Goal: Ask a question: Seek information or help from site administrators or community

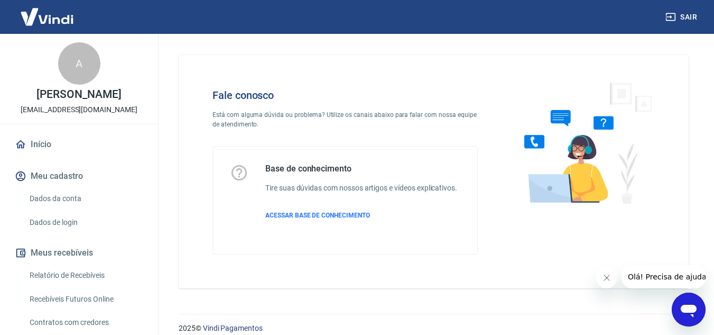
scroll to position [12, 0]
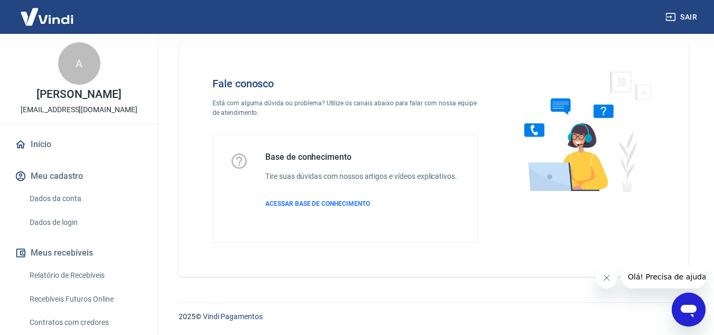
click at [689, 300] on icon "Abrir janela de mensagens" at bounding box center [688, 309] width 19 height 19
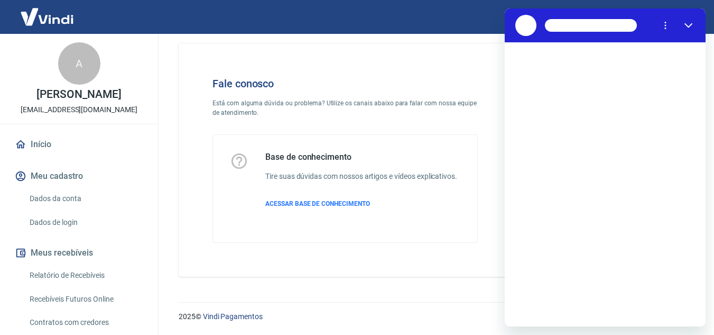
scroll to position [0, 0]
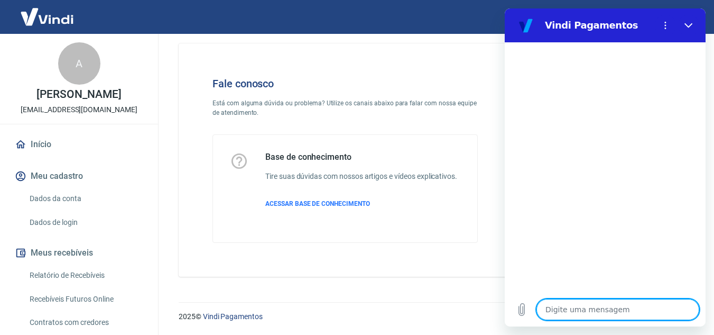
click at [576, 309] on textarea at bounding box center [618, 309] width 163 height 21
type textarea "D"
type textarea "x"
type textarea "Di"
type textarea "x"
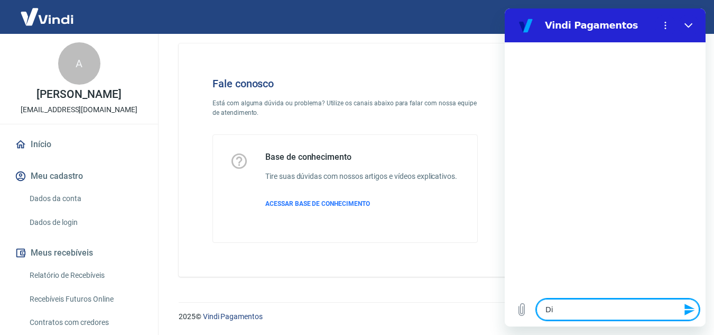
type textarea "Div"
type textarea "x"
type textarea "Dive"
type textarea "x"
type textarea "Diver"
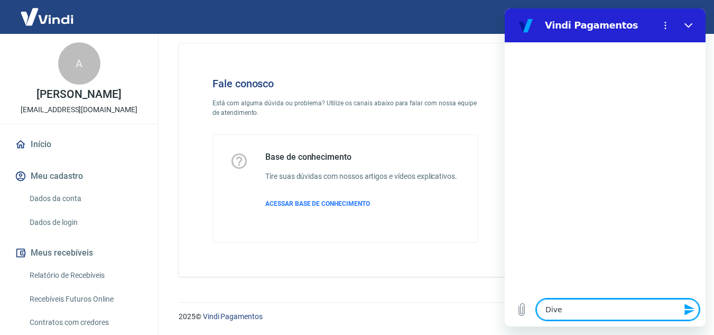
type textarea "x"
type textarea "Divern"
type textarea "x"
type textarea "Diverng"
type textarea "x"
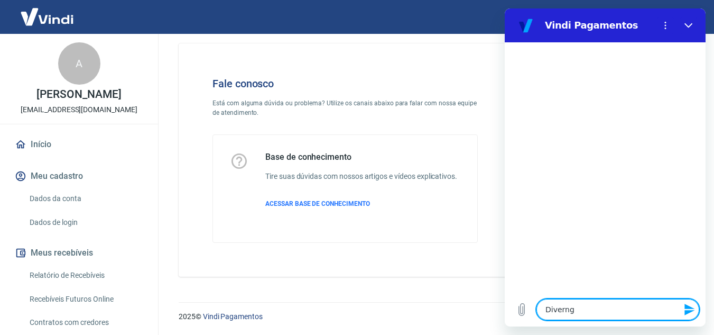
type textarea "Divernge"
type textarea "x"
type textarea "Diverngen"
type textarea "x"
type textarea "Diverngeni"
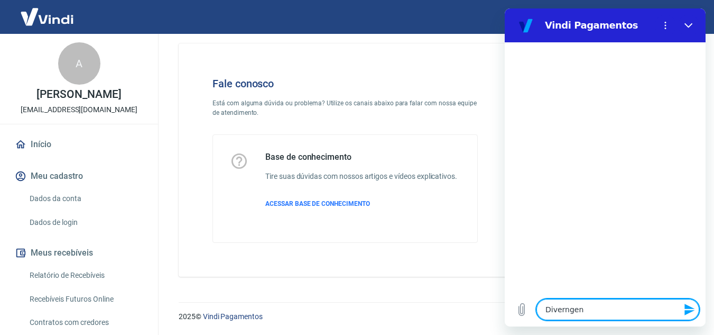
type textarea "x"
type textarea "Diverngen"
type textarea "x"
type textarea "Divernge"
type textarea "x"
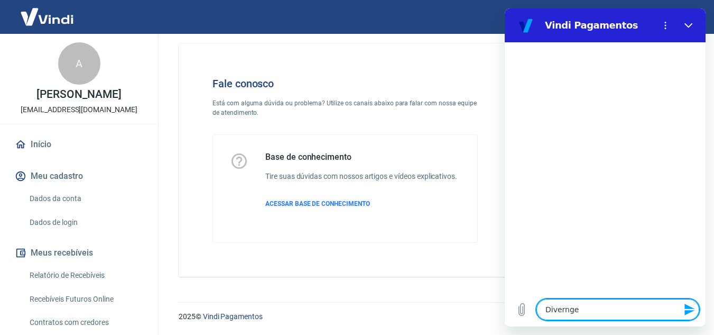
type textarea "Diverng"
type textarea "x"
type textarea "Divern"
type textarea "x"
type textarea "Diver"
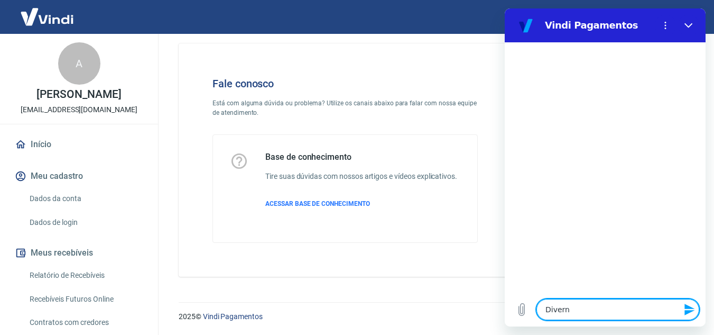
type textarea "x"
type textarea "Diverg"
type textarea "x"
type textarea "Diverge"
type textarea "x"
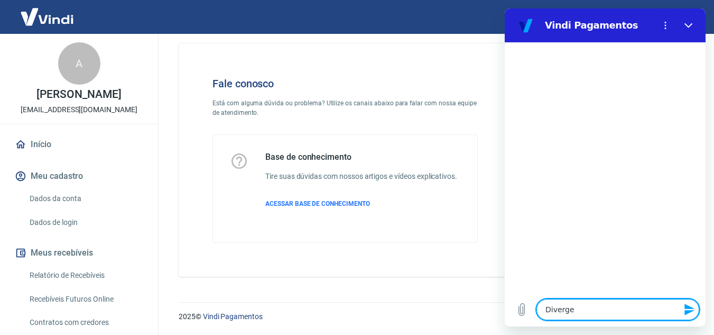
type textarea "Divergen"
type textarea "x"
type textarea "Divergenc"
type textarea "x"
type textarea "Divergenci"
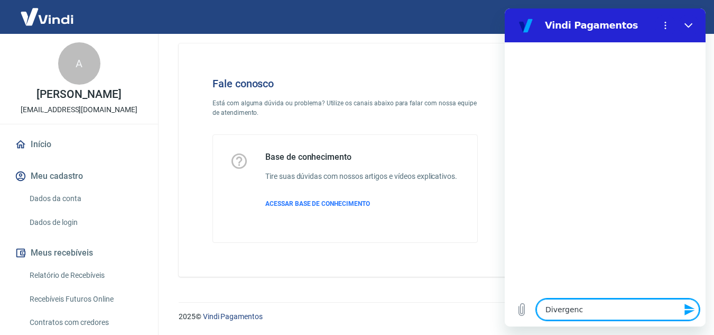
type textarea "x"
type textarea "Divergencia"
type textarea "x"
type textarea "Divergencia"
type textarea "x"
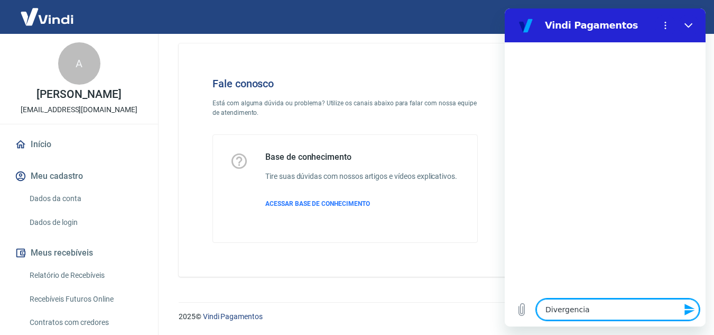
type textarea "Divergencia e"
type textarea "x"
type textarea "Divergencia en"
type textarea "x"
type textarea "Divergencia ent"
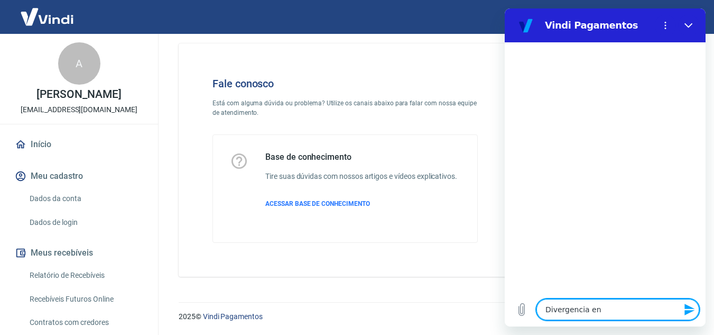
type textarea "x"
type textarea "Divergencia entr"
type textarea "x"
type textarea "Divergencia entre"
type textarea "x"
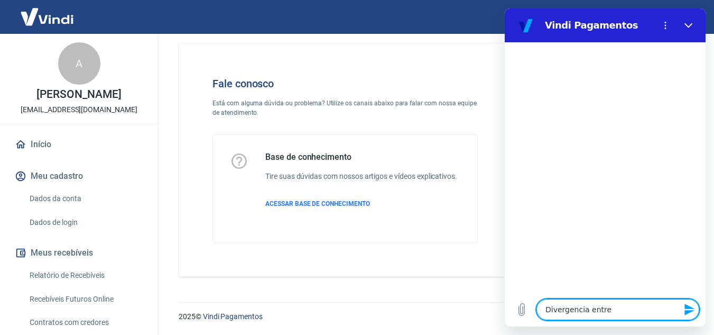
type textarea "Divergencia entre"
type textarea "x"
type textarea "Divergencia entre o"
type textarea "x"
type textarea "Divergencia entre o"
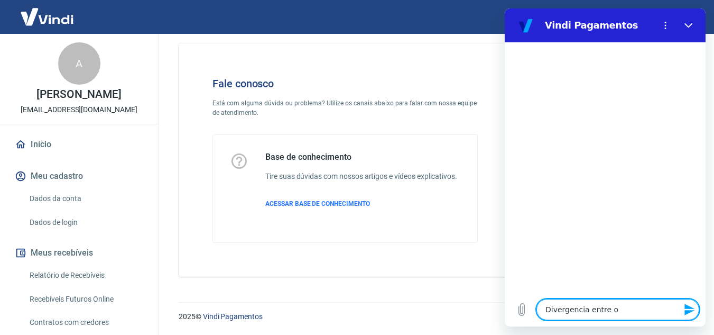
type textarea "x"
type textarea "Divergencia entre o v"
type textarea "x"
type textarea "Divergencia entre o va"
type textarea "x"
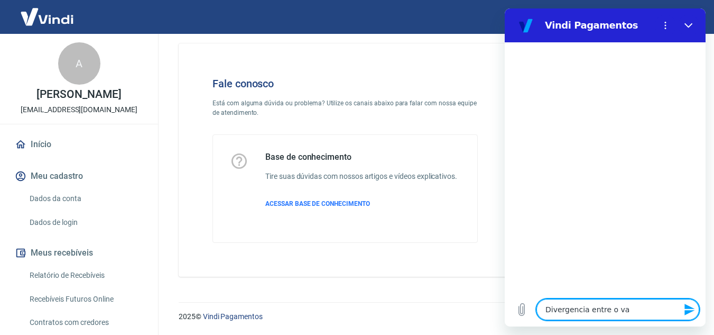
type textarea "Divergencia entre o val"
type textarea "x"
type textarea "Divergencia entre o valo"
type textarea "x"
type textarea "Divergencia entre o valor"
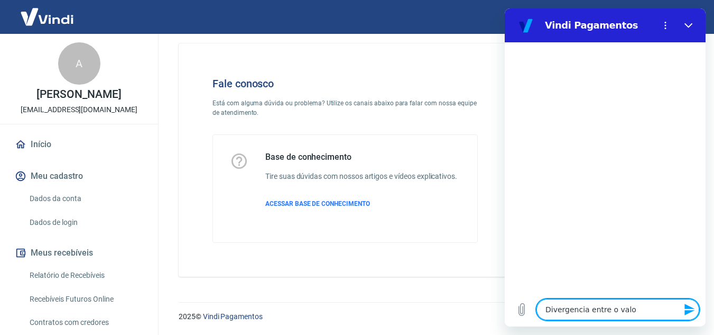
type textarea "x"
type textarea "Divergencia entre o valor"
type textarea "x"
type textarea "Divergencia entre o valor a"
type textarea "x"
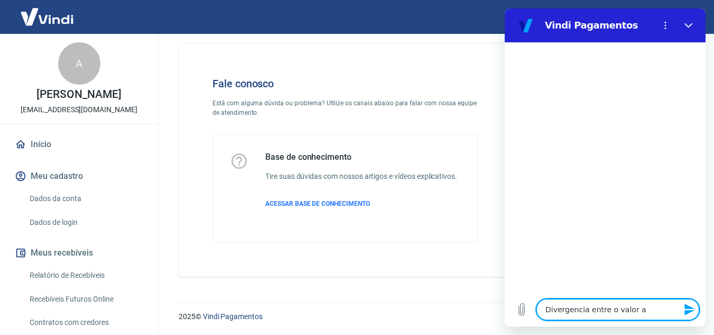
type textarea "Divergencia entre o valor ar"
type textarea "x"
type textarea "Divergencia entre o valor arr"
type textarea "x"
type textarea "Divergencia entre o valor arre"
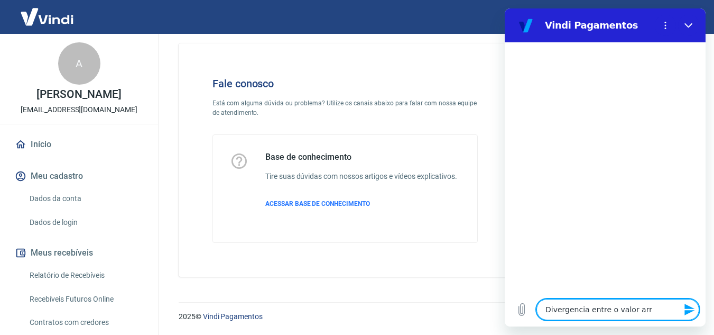
type textarea "x"
type textarea "Divergencia entre o valor arrer"
type textarea "x"
type textarea "Divergencia entre o valor arre"
type textarea "x"
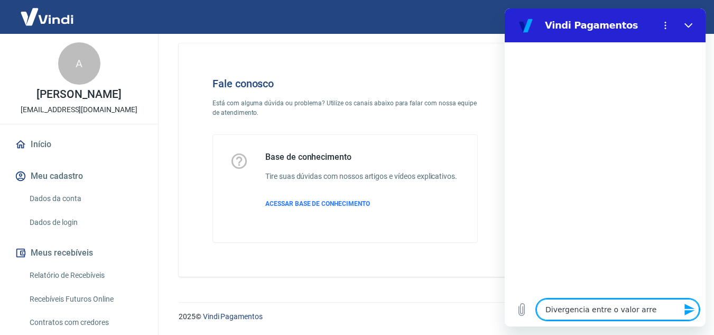
type textarea "Divergencia entre o valor arrec"
type textarea "x"
type textarea "Divergencia entre o valor arreca"
type textarea "x"
type textarea "Divergencia entre o valor arrecad"
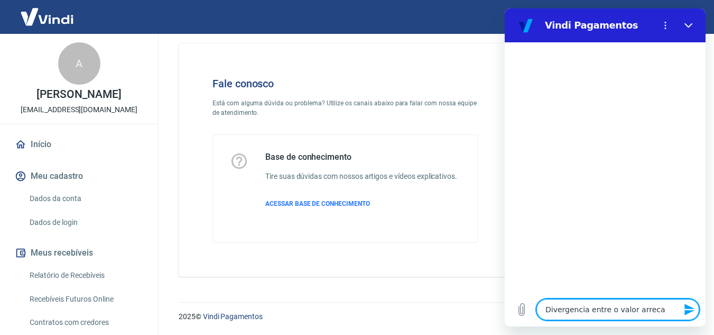
type textarea "x"
type textarea "Divergencia entre o valor arrecado"
type textarea "x"
type textarea "Divergencia entre o valor arrecad"
type textarea "x"
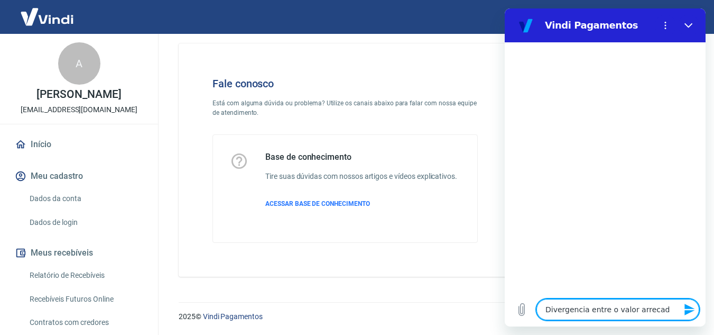
type textarea "Divergencia entre o valor arrecada"
type textarea "x"
type textarea "Divergencia entre o valor arrecadad"
type textarea "x"
type textarea "Divergencia entre o valor arrecadado"
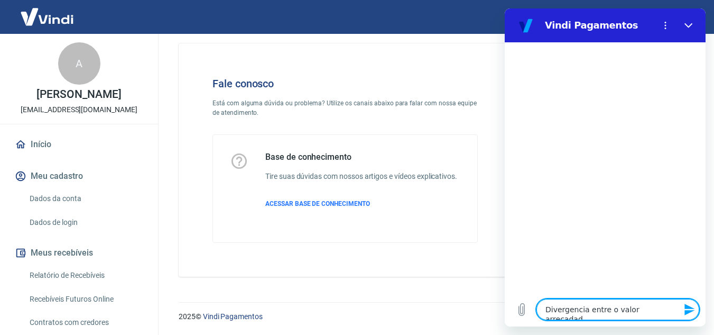
type textarea "x"
type textarea "Divergencia entre o valor arrecadado"
type textarea "x"
type textarea "Divergencia entre o valor arrecadado e"
type textarea "x"
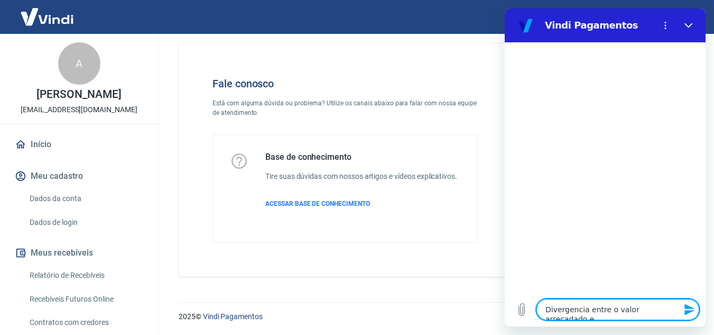
type textarea "Divergencia entre o valor arrecadado e"
type textarea "x"
type textarea "Divergencia entre o valor arrecadado e o"
type textarea "x"
type textarea "Divergencia entre o valor arrecadado e o"
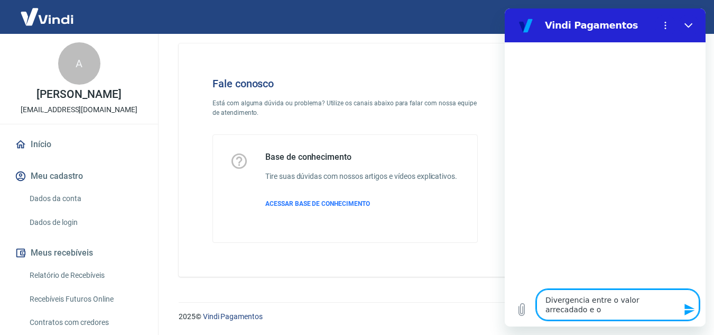
type textarea "x"
type textarea "Divergencia entre o valor arrecadado e o v"
type textarea "x"
type textarea "Divergencia entre o valor arrecadado e o va"
type textarea "x"
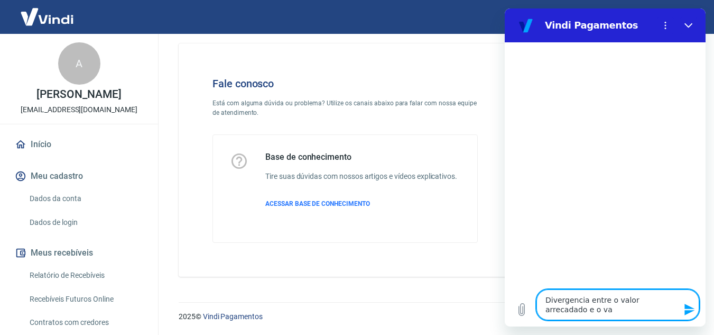
type textarea "Divergencia entre o valor arrecadado e o val"
type textarea "x"
type textarea "Divergencia entre o valor arrecadado e o valo"
type textarea "x"
type textarea "Divergencia entre o valor arrecadado e o valor"
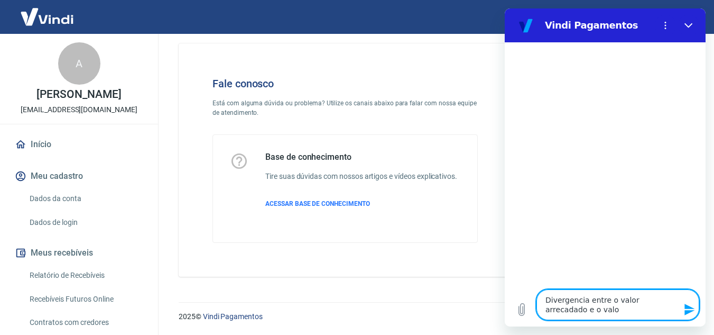
type textarea "x"
type textarea "Divergencia entre o valor arrecadado e o valor"
type textarea "x"
type textarea "Divergencia entre o valor arrecadado e o valor d"
type textarea "x"
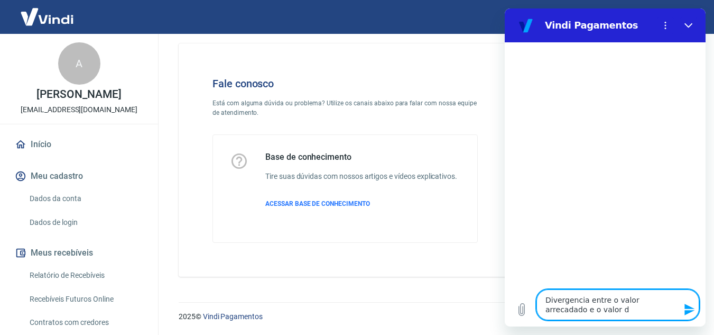
type textarea "Divergencia entre o valor arrecadado e o valor do"
type textarea "x"
type textarea "Divergencia entre o valor arrecadado e o valor do"
type textarea "x"
type textarea "Divergencia entre o valor arrecadado e o valor do p"
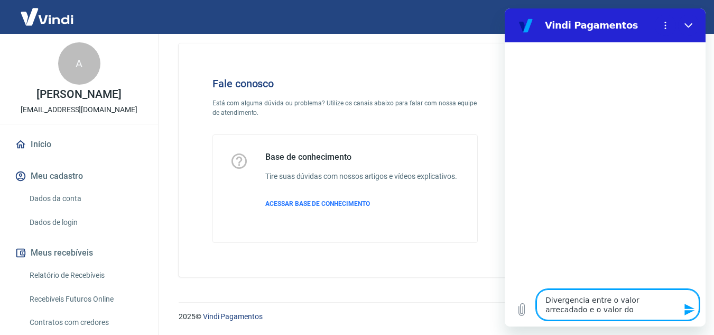
type textarea "x"
type textarea "Divergencia entre o valor arrecadado e o valor do pe"
type textarea "x"
type textarea "Divergencia entre o valor arrecadado e o valor do ped"
type textarea "x"
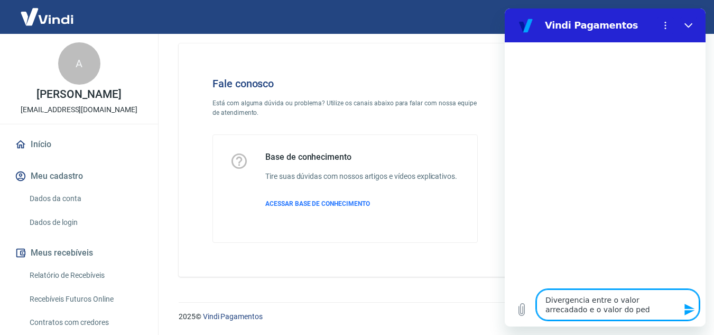
type textarea "Divergencia entre o valor arrecadado e o valor do pedi"
type textarea "x"
type textarea "Divergencia entre o valor arrecadado e o valor do pedid"
type textarea "x"
type textarea "Divergencia entre o valor arrecadado e o valor do pedido"
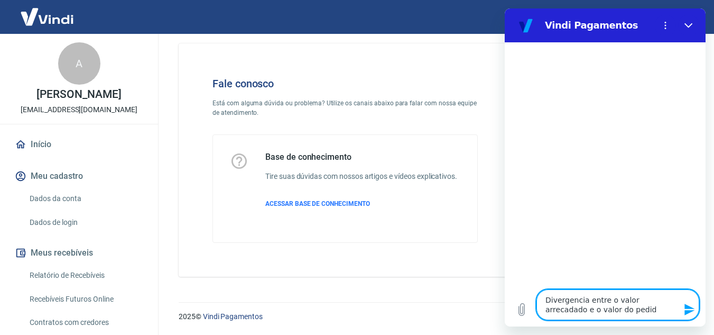
type textarea "x"
type textarea "Divergencia entre o valor arrecadado e o valor do pedido."
type textarea "x"
type textarea "Divergencia entre o valor arrecadado e o valor do pedido."
type textarea "x"
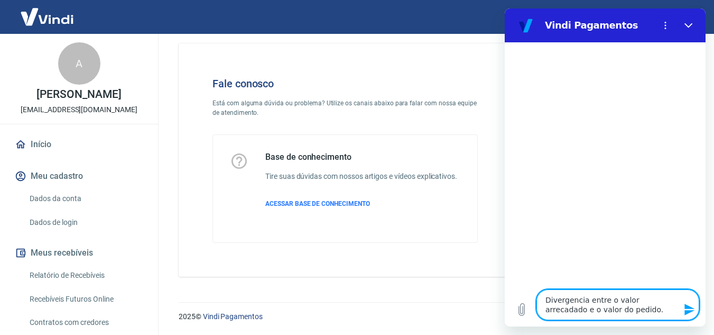
type textarea "Divergência entre o valor arrecadado e o valor do pedido."
type textarea "x"
type textarea "Divergência entre o valor arrecadado e o valor do pedido."
click at [689, 310] on icon "Enviar mensagem" at bounding box center [690, 309] width 13 height 13
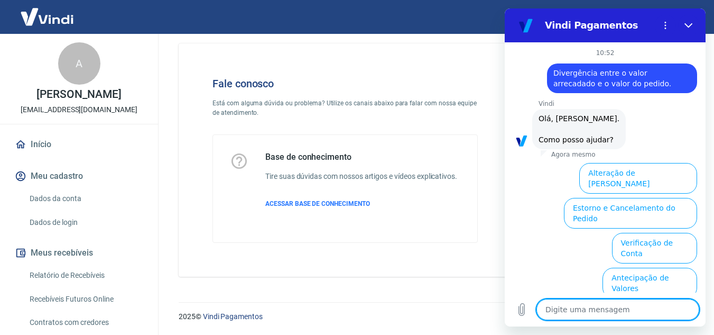
scroll to position [88, 0]
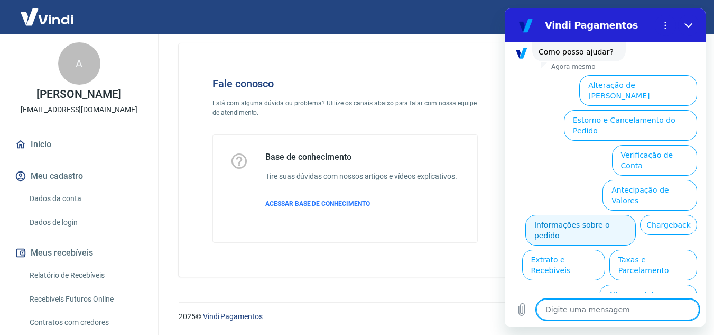
click at [636, 215] on button "Informações sobre o pedido" at bounding box center [581, 230] width 110 height 31
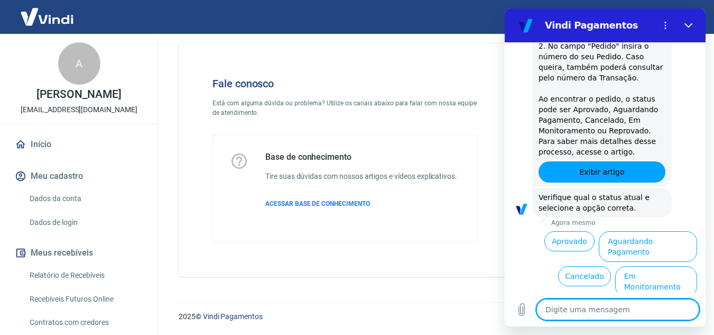
scroll to position [270, 0]
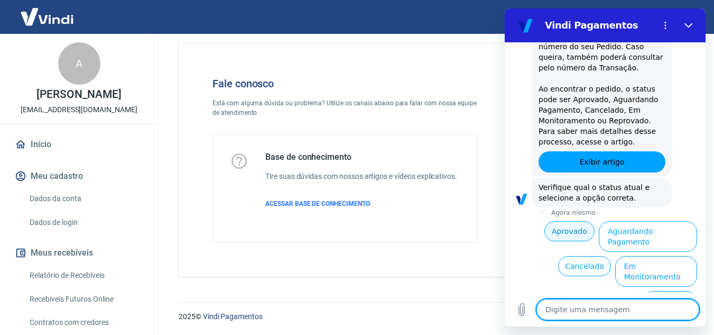
click at [558, 232] on button "Aprovado" at bounding box center [570, 231] width 51 height 20
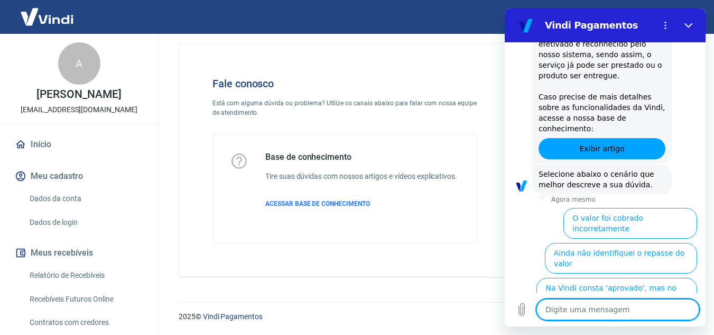
scroll to position [590, 0]
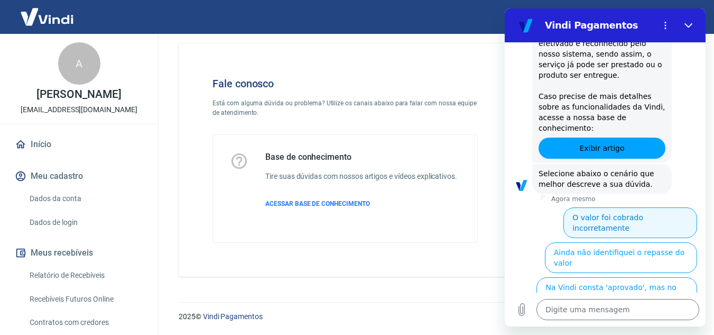
click at [642, 207] on button "O valor foi cobrado incorretamente" at bounding box center [631, 222] width 134 height 31
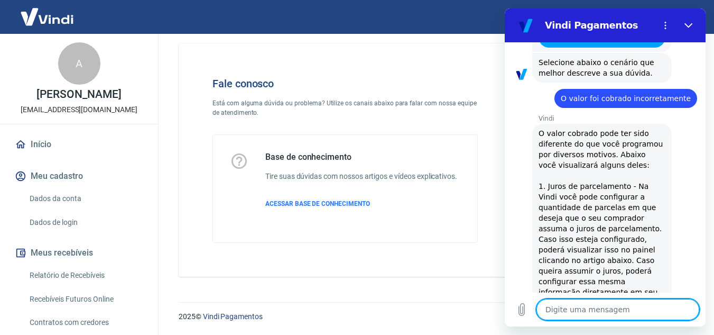
scroll to position [711, 0]
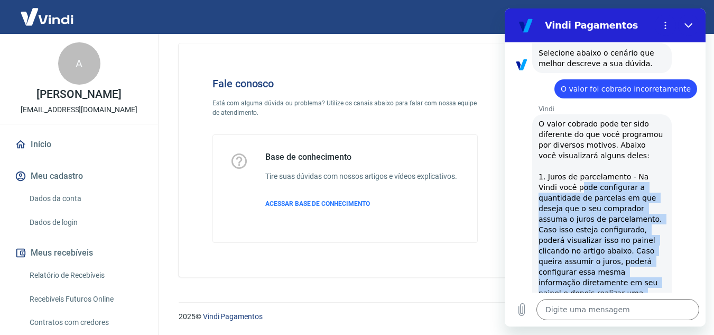
drag, startPoint x: 562, startPoint y: 162, endPoint x: 649, endPoint y: 271, distance: 138.8
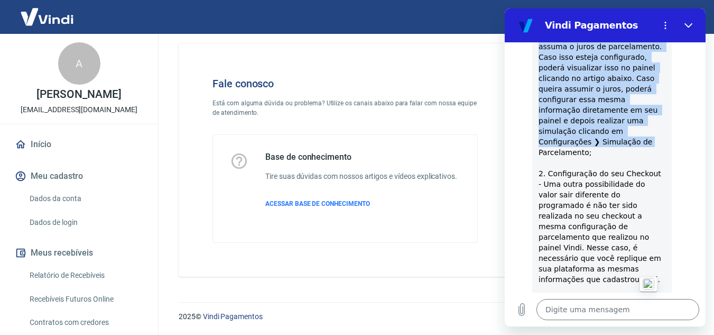
scroll to position [905, 0]
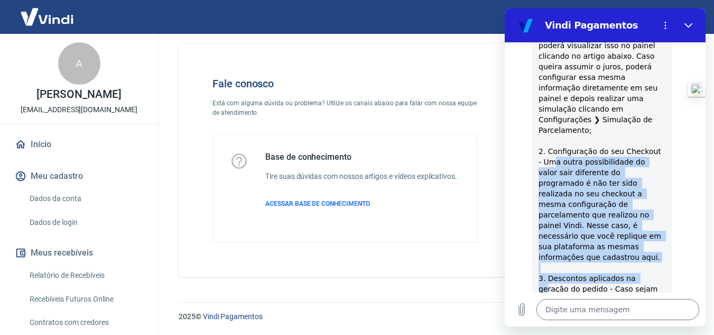
drag, startPoint x: 547, startPoint y: 114, endPoint x: 633, endPoint y: 227, distance: 141.8
click at [633, 227] on span "O valor cobrado pode ter sido diferente do que você programou por diversos moti…" at bounding box center [602, 156] width 127 height 463
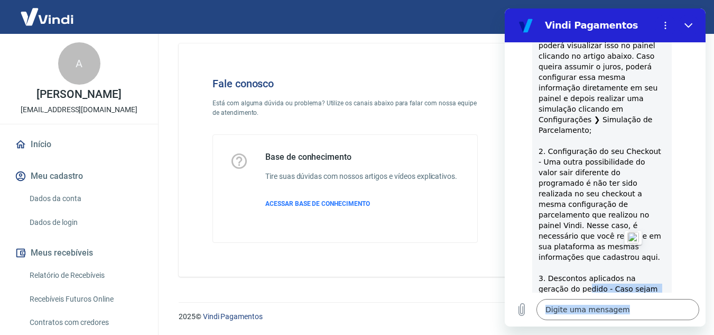
drag, startPoint x: 557, startPoint y: 240, endPoint x: 637, endPoint y: 237, distance: 79.3
click at [637, 237] on body "Vindi Pagamentos 10:52 diz: Divergência entre o valor arrecadado e o valor do p…" at bounding box center [605, 167] width 201 height 318
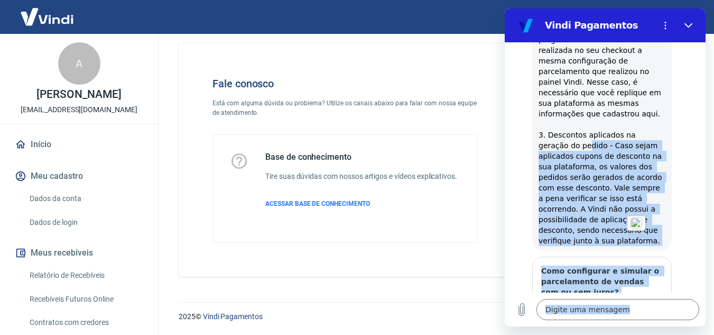
scroll to position [1083, 0]
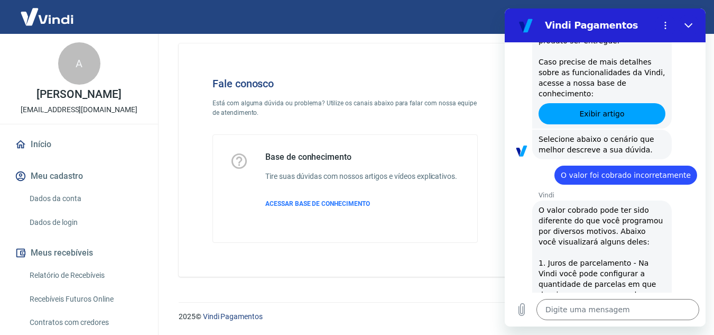
scroll to position [551, 0]
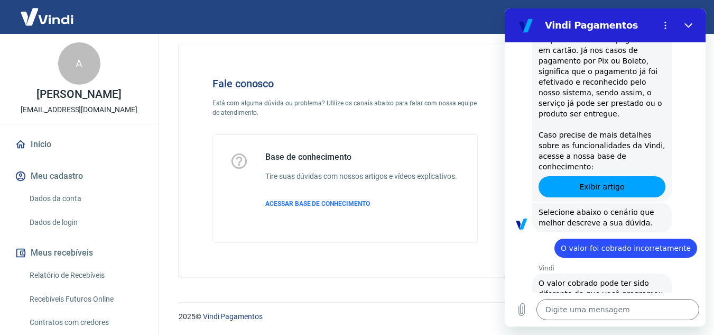
drag, startPoint x: 702, startPoint y: 252, endPoint x: 1213, endPoint y: 171, distance: 517.6
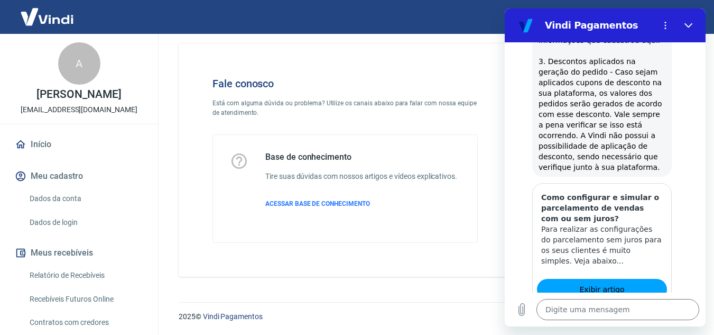
scroll to position [1144, 0]
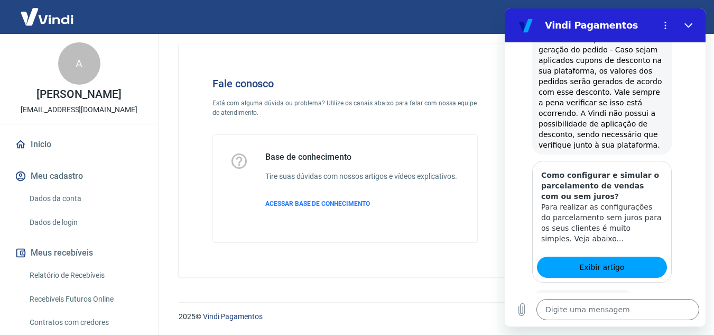
click at [639, 322] on button "Sim" at bounding box center [645, 332] width 31 height 20
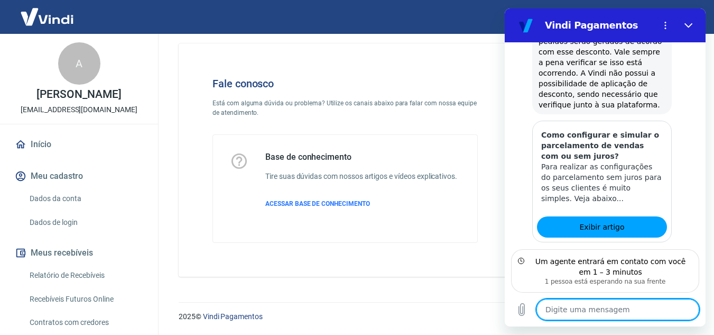
scroll to position [1151, 0]
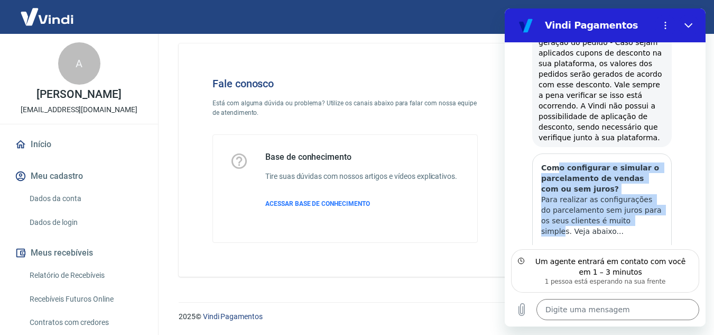
drag, startPoint x: 558, startPoint y: 118, endPoint x: 631, endPoint y: 167, distance: 88.1
click at [631, 167] on div "Como configurar e simular o parcelamento de vendas com ou sem juros? Para reali…" at bounding box center [602, 199] width 139 height 91
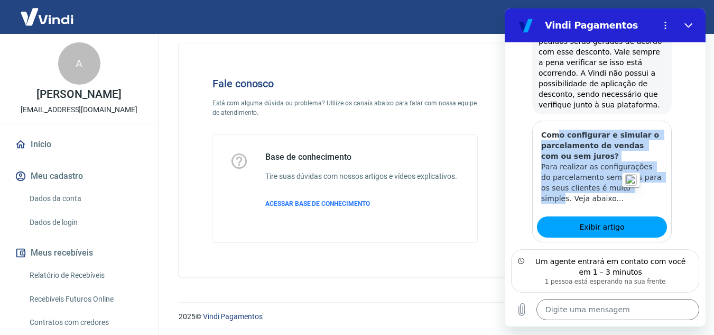
scroll to position [1230, 0]
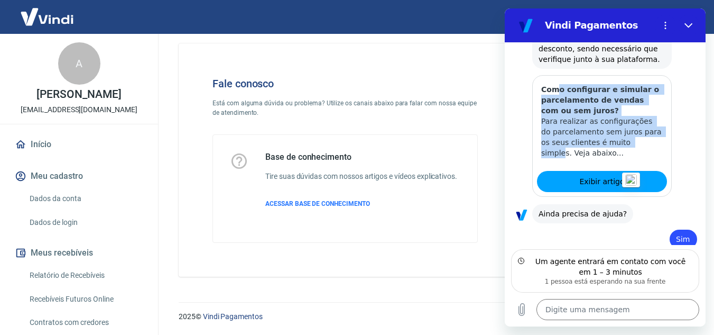
drag, startPoint x: 704, startPoint y: 202, endPoint x: 1214, endPoint y: 250, distance: 511.9
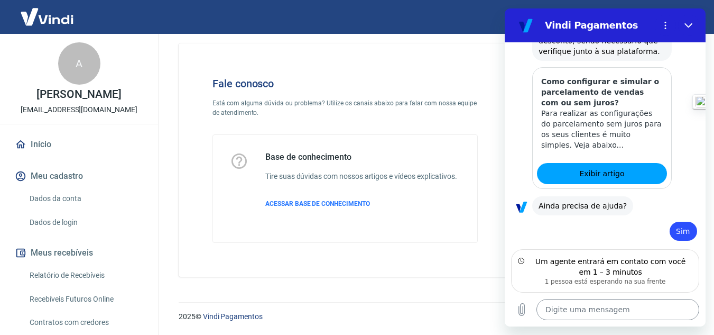
click at [575, 299] on textarea at bounding box center [618, 309] width 163 height 21
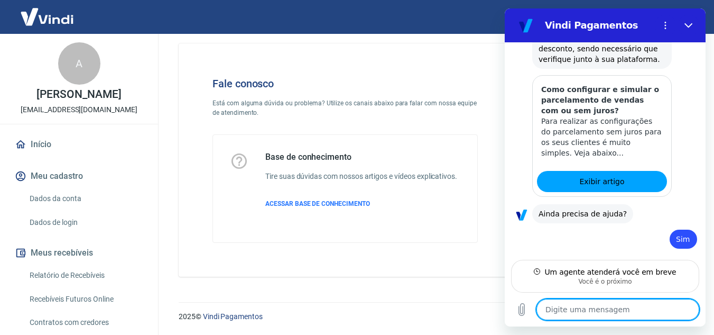
scroll to position [1219, 0]
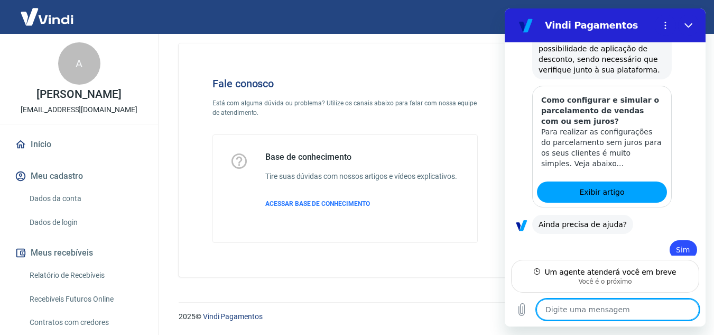
type textarea "x"
click at [607, 307] on textarea at bounding box center [618, 309] width 163 height 21
type textarea "O"
type textarea "x"
type textarea "Ol"
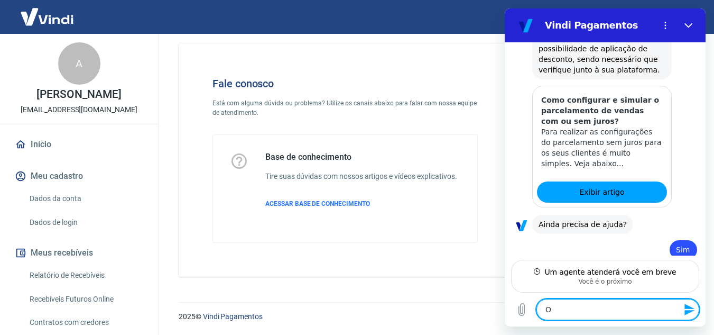
type textarea "x"
type textarea "Olá"
type textarea "x"
type textarea "Olám"
type textarea "x"
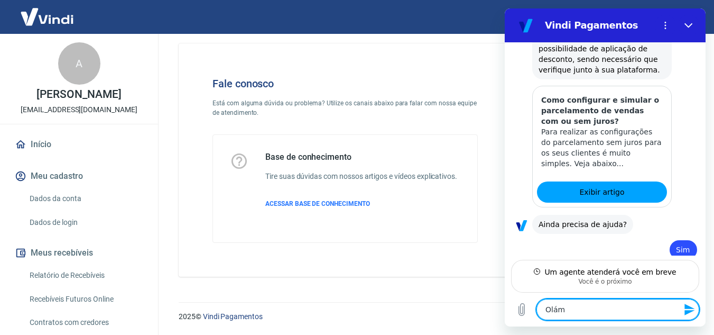
type textarea "Olá"
type textarea "x"
type textarea "Ol"
type textarea "x"
type textarea "Olá"
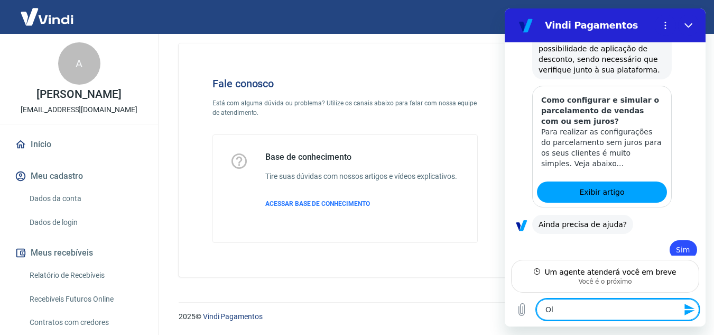
type textarea "x"
type textarea "Olá,"
type textarea "x"
type textarea "Olá,"
type textarea "x"
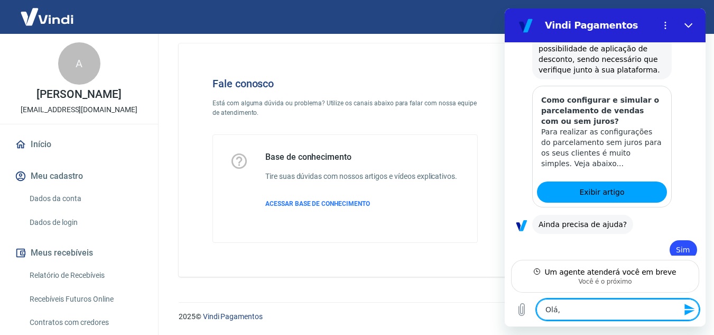
type textarea "Olá, b"
type textarea "x"
type textarea "Olá, bo"
type textarea "x"
type textarea "Olá, bom"
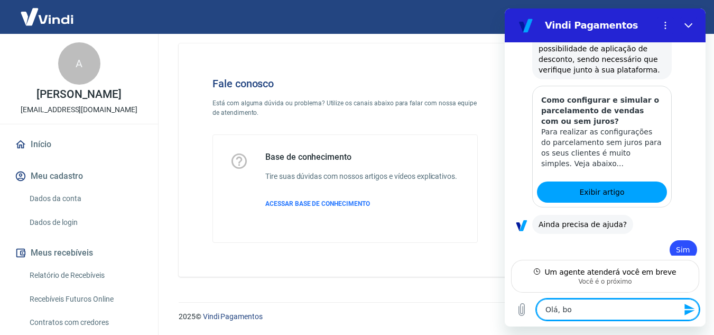
type textarea "x"
type textarea "Olá, bom"
type textarea "x"
type textarea "Olá, bom d"
type textarea "x"
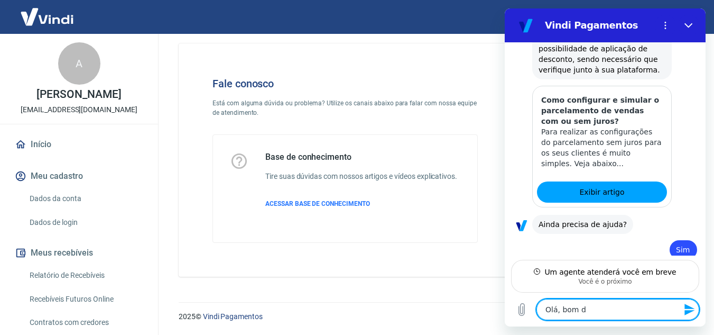
type textarea "Olá, bom di"
type textarea "x"
type textarea "Olá, bom dia"
type textarea "x"
type textarea "Olá, bom dia"
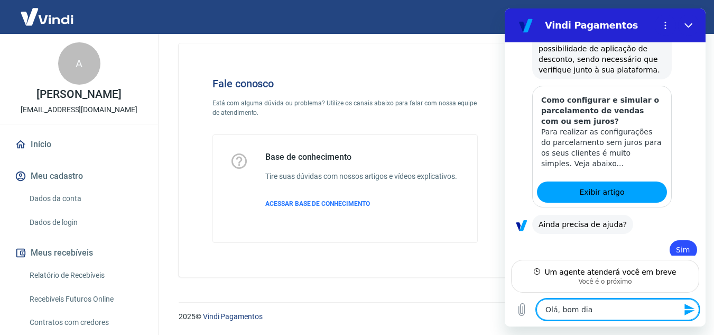
type textarea "x"
type textarea "Olá, bom dia"
type textarea "x"
type textarea "Olá, bom dia,"
type textarea "x"
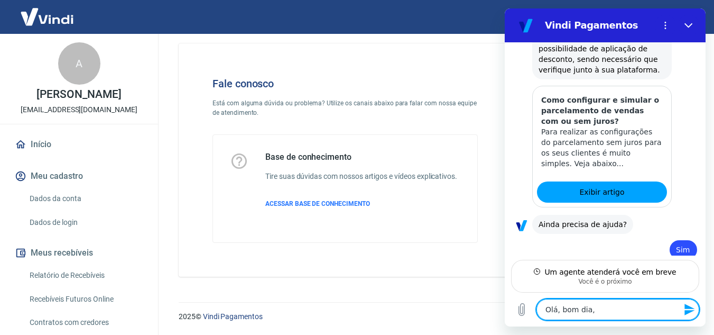
type textarea "Olá, bom dia,"
type textarea "x"
type textarea "Olá, bom dia,"
type textarea "x"
type textarea "Olá, bom dia"
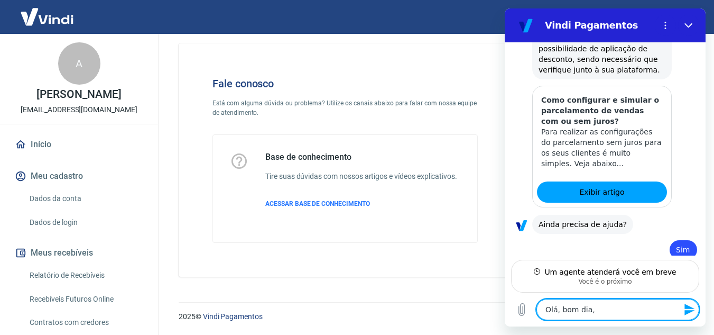
type textarea "x"
type textarea "Olá, bom dia."
type textarea "x"
type textarea "Olá, bom dia."
type textarea "x"
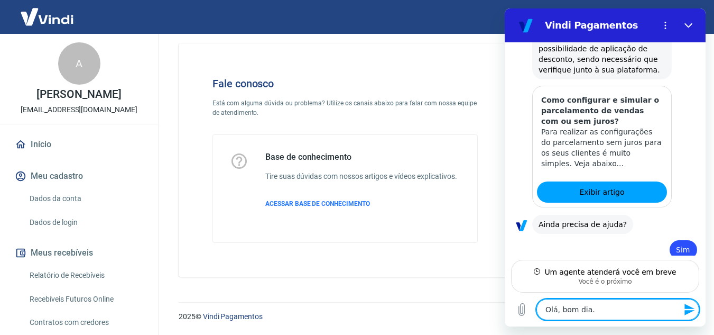
type textarea "Olá, bom dia. T"
type textarea "x"
type textarea "Olá, bom dia. Te"
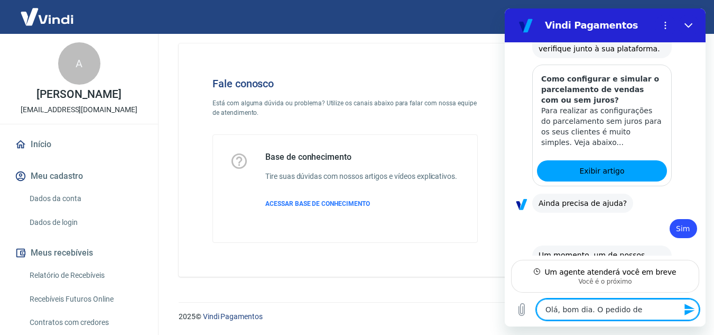
scroll to position [1239, 0]
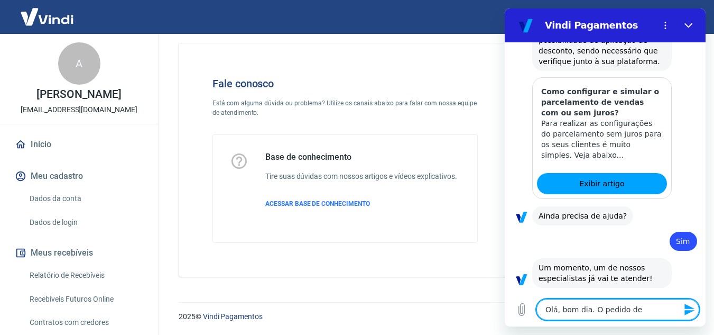
paste textarea "Pedido 96686"
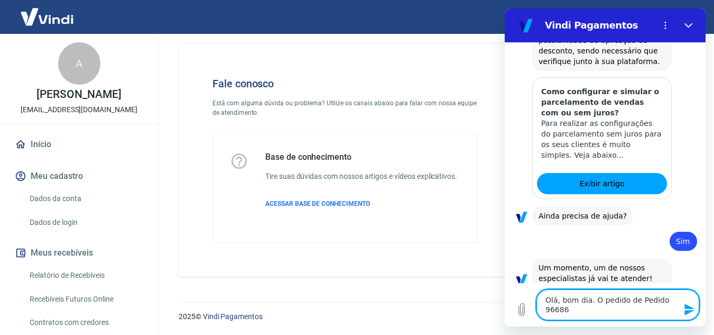
scroll to position [1237, 0]
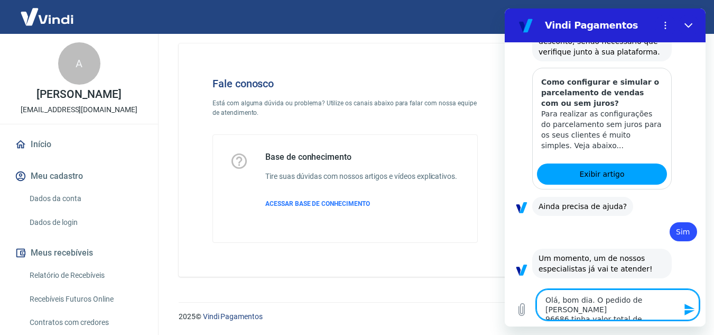
paste textarea "R$ 366,70"
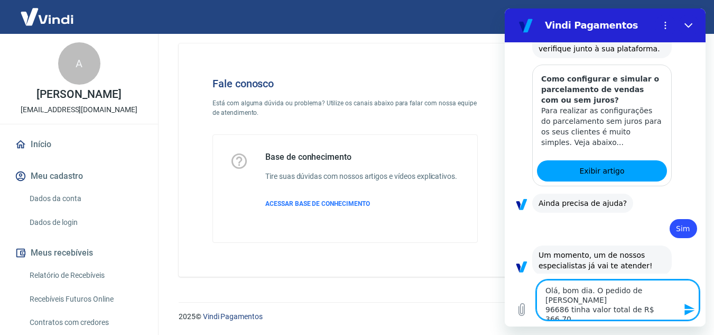
click at [687, 309] on icon "Enviar mensagem" at bounding box center [690, 309] width 13 height 13
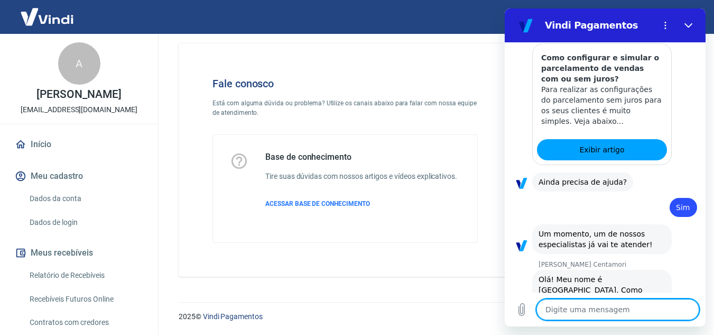
click at [586, 309] on textarea at bounding box center [618, 309] width 163 height 21
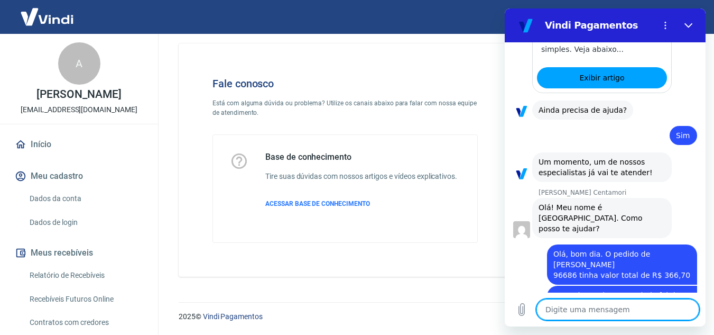
scroll to position [1335, 0]
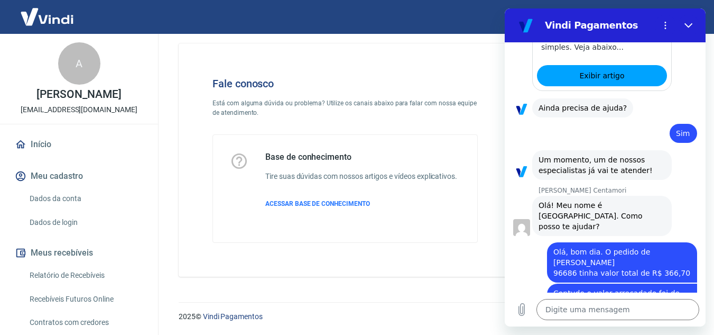
click at [331, 66] on div "Fale conosco Está com alguma dúvida ou problema? Utilize os canais abaixo para …" at bounding box center [345, 159] width 299 height 199
drag, startPoint x: 561, startPoint y: 250, endPoint x: 651, endPoint y: 268, distance: 91.8
click at [651, 314] on div "diz: Gostaria de esclarecer qual foi a base de calculo utilizado que reduziu a …" at bounding box center [622, 334] width 150 height 40
click at [471, 255] on div "Fale conosco Está com alguma dúvida ou problema? Utilize os canais abaixo para …" at bounding box center [345, 159] width 299 height 199
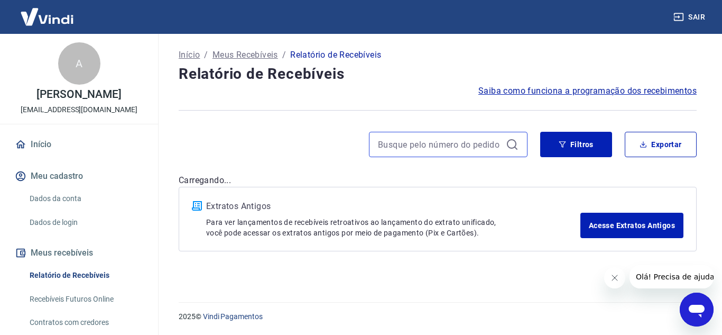
click at [440, 144] on input at bounding box center [440, 144] width 124 height 16
paste input "R$ 366,70"
type input "R$ 366,70"
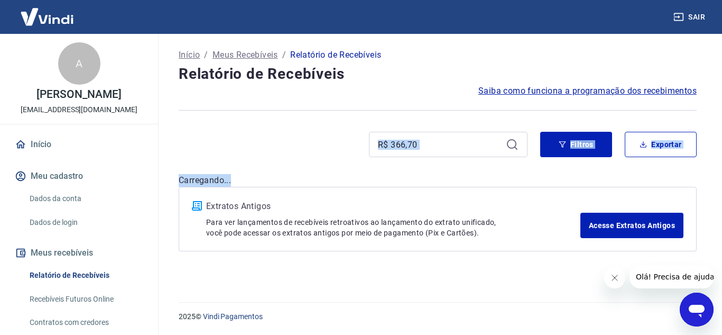
drag, startPoint x: 438, startPoint y: 135, endPoint x: 320, endPoint y: 171, distance: 123.3
click at [320, 171] on div "Início / Meus Recebíveis / Relatório de Recebíveis Relatório de Recebíveis Saib…" at bounding box center [437, 161] width 543 height 255
